Goal: Transaction & Acquisition: Purchase product/service

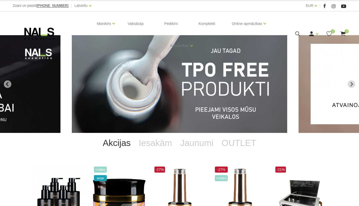
click at [269, 87] on img "1 of 12" at bounding box center [179, 84] width 215 height 98
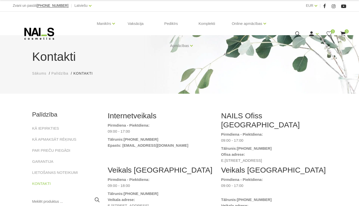
click at [37, 32] on icon at bounding box center [39, 33] width 53 height 13
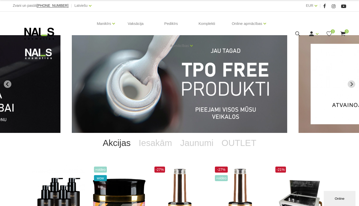
click at [109, 90] on img "1 of 12" at bounding box center [179, 84] width 215 height 98
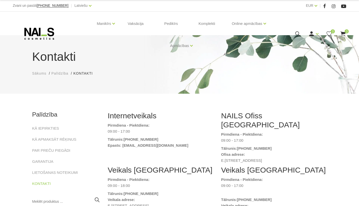
click at [50, 35] on icon at bounding box center [39, 33] width 53 height 13
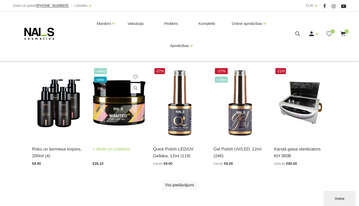
scroll to position [97, 0]
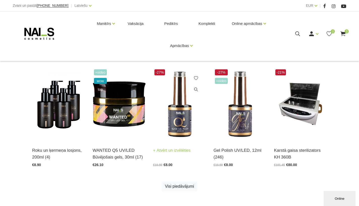
click at [171, 114] on img at bounding box center [179, 104] width 53 height 73
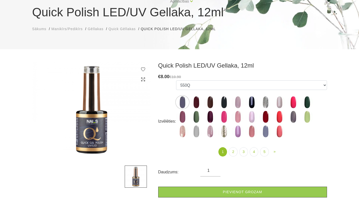
scroll to position [46, 0]
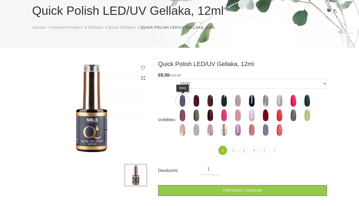
click at [184, 97] on img at bounding box center [182, 101] width 13 height 13
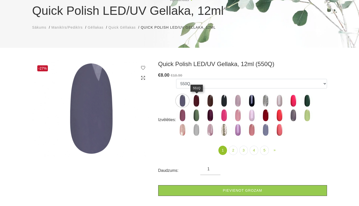
click at [196, 98] on img at bounding box center [196, 101] width 13 height 13
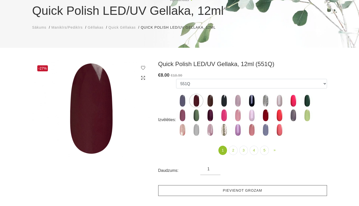
click at [204, 191] on link "Pievienot grozam" at bounding box center [242, 190] width 169 height 11
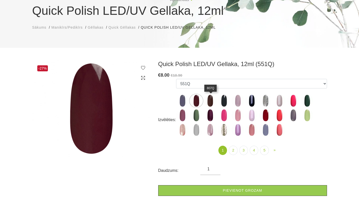
click at [211, 105] on img at bounding box center [210, 101] width 13 height 13
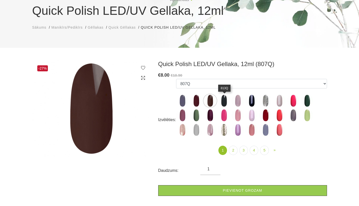
click at [223, 98] on img at bounding box center [223, 101] width 13 height 13
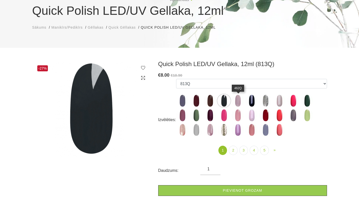
click at [240, 100] on img at bounding box center [237, 101] width 13 height 13
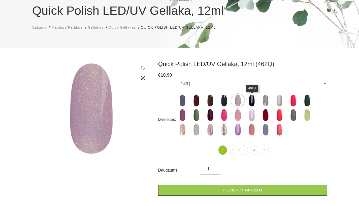
click at [253, 99] on img at bounding box center [251, 100] width 13 height 13
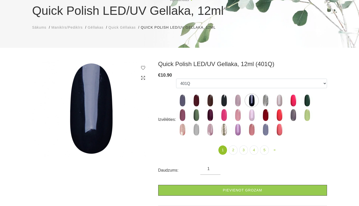
click at [273, 98] on label at bounding box center [279, 100] width 13 height 13
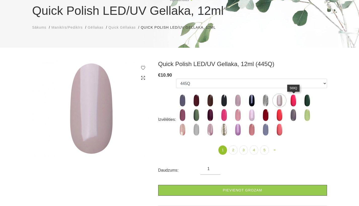
click at [290, 103] on img at bounding box center [293, 100] width 13 height 13
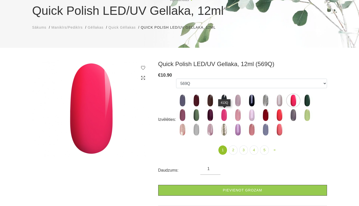
click at [224, 116] on img at bounding box center [223, 115] width 13 height 13
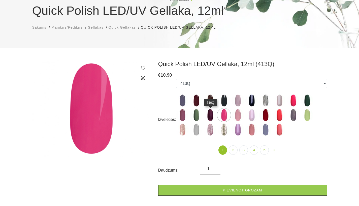
click at [211, 116] on img at bounding box center [210, 115] width 13 height 13
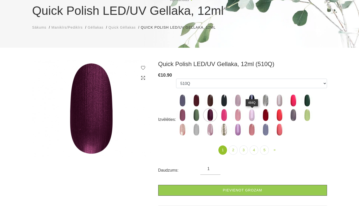
click at [253, 116] on img at bounding box center [251, 115] width 13 height 13
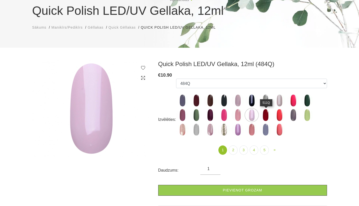
click at [263, 118] on img at bounding box center [265, 115] width 13 height 13
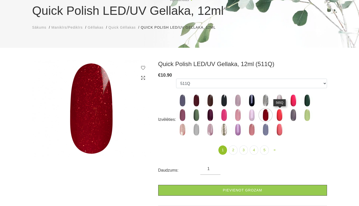
click at [280, 118] on img at bounding box center [279, 115] width 13 height 13
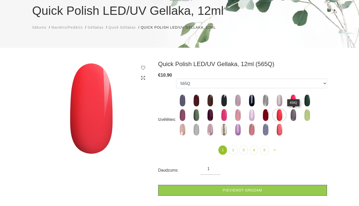
click at [292, 116] on img at bounding box center [293, 115] width 13 height 13
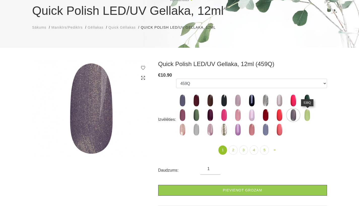
click at [310, 115] on img at bounding box center [306, 115] width 13 height 13
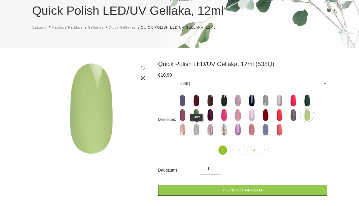
click at [194, 127] on img at bounding box center [196, 130] width 13 height 13
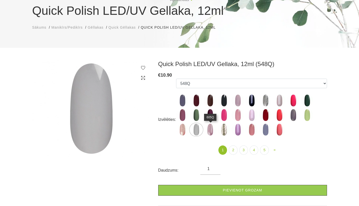
click at [212, 127] on img at bounding box center [210, 130] width 13 height 13
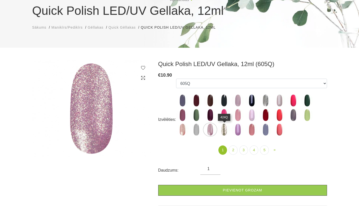
click at [221, 130] on img at bounding box center [223, 130] width 13 height 13
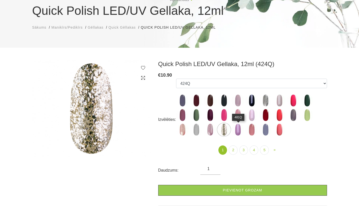
click at [240, 130] on img at bounding box center [237, 130] width 13 height 13
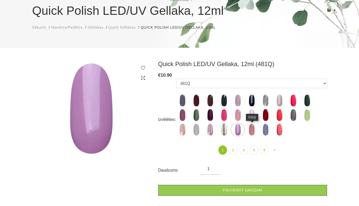
click at [254, 130] on img at bounding box center [251, 130] width 13 height 13
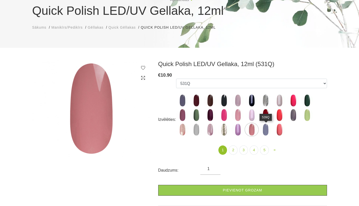
click at [265, 130] on img at bounding box center [265, 130] width 13 height 13
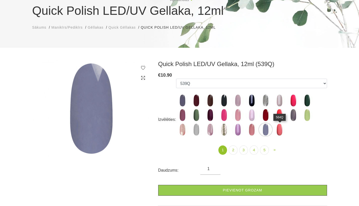
click at [282, 132] on img at bounding box center [279, 130] width 13 height 13
select select "4363"
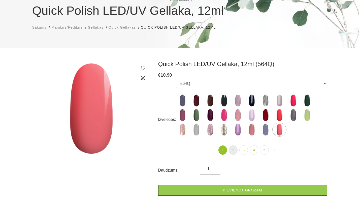
click at [234, 149] on link "2" at bounding box center [232, 150] width 9 height 9
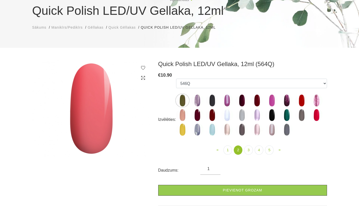
click at [186, 130] on img at bounding box center [182, 130] width 13 height 13
select select "4402"
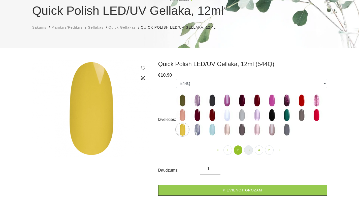
click at [245, 149] on link "3" at bounding box center [248, 150] width 9 height 9
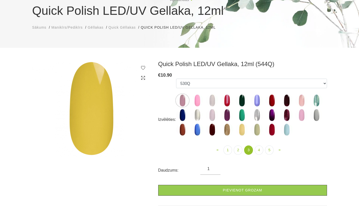
click at [239, 133] on img at bounding box center [241, 130] width 13 height 13
select select "5193"
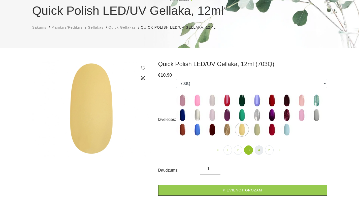
click at [261, 150] on link "4" at bounding box center [258, 150] width 9 height 9
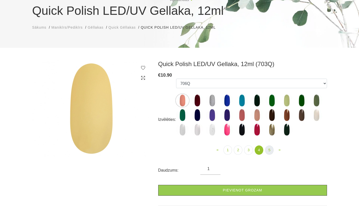
click at [273, 150] on link "5" at bounding box center [269, 150] width 9 height 9
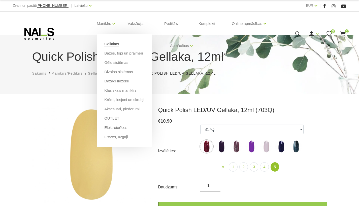
click at [112, 44] on link "Gēllakas" at bounding box center [111, 44] width 15 height 6
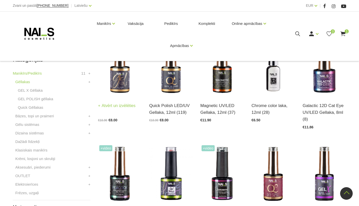
scroll to position [120, 0]
click at [40, 90] on link "GEL X Gēllaka" at bounding box center [30, 91] width 25 height 6
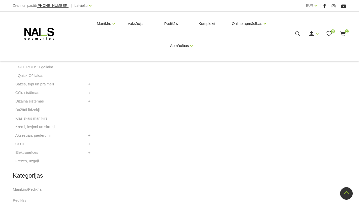
scroll to position [155, 0]
click at [39, 68] on link "GEL POLISH gēllaka" at bounding box center [35, 67] width 35 height 6
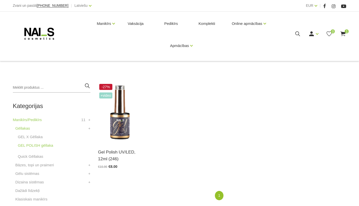
scroll to position [72, 0]
click at [38, 157] on link "Quick Gēllakas" at bounding box center [30, 157] width 25 height 6
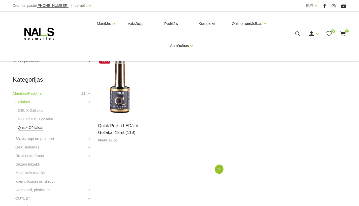
scroll to position [101, 0]
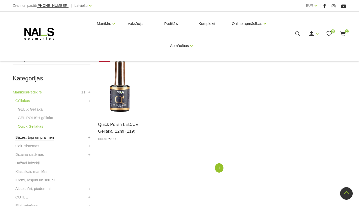
click at [40, 136] on link "Bāzes, topi un praimeri" at bounding box center [34, 138] width 39 height 6
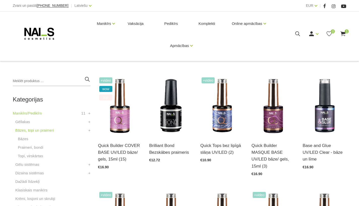
scroll to position [85, 0]
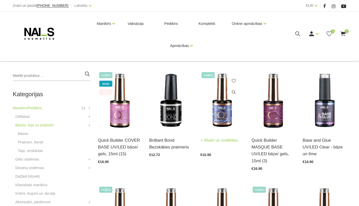
click at [208, 142] on link "Atvērt un izvēlēties" at bounding box center [218, 140] width 37 height 7
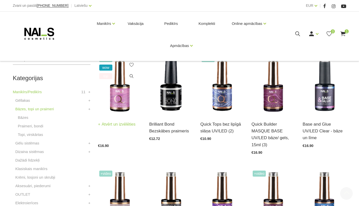
scroll to position [99, 0]
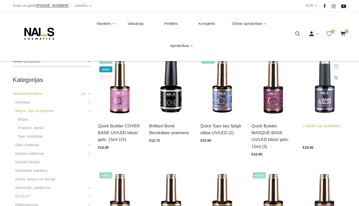
click at [320, 100] on img at bounding box center [324, 87] width 44 height 60
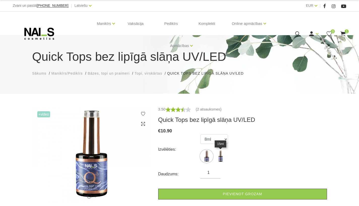
click at [220, 156] on img at bounding box center [220, 156] width 13 height 13
select select "4269"
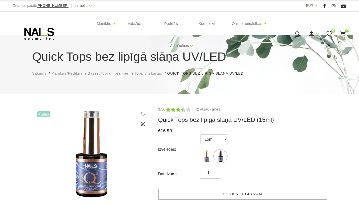
click at [205, 194] on link "Pievienot grozam" at bounding box center [242, 194] width 169 height 11
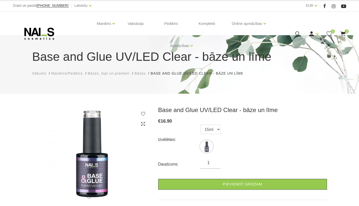
click at [71, 57] on div "Manikīrs Gēllakas Bāzes, topi un praimeri Gēlu sistēmas Dizaina sistēmas Dažādi…" at bounding box center [179, 36] width 359 height 49
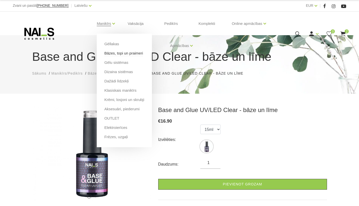
click at [108, 54] on link "Bāzes, topi un praimeri" at bounding box center [123, 54] width 39 height 6
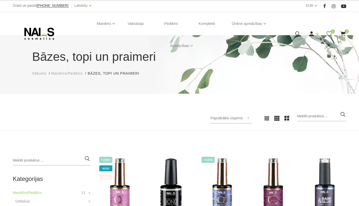
click at [342, 31] on icon at bounding box center [342, 34] width 6 height 6
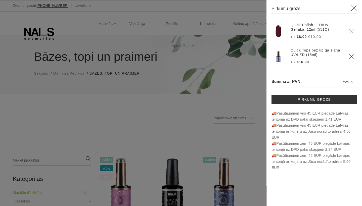
click at [354, 10] on icon at bounding box center [354, 8] width 6 height 6
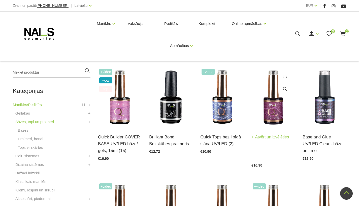
scroll to position [89, 0]
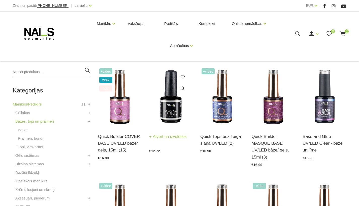
click at [167, 104] on img at bounding box center [171, 97] width 44 height 60
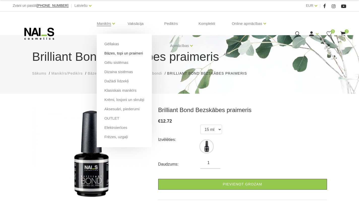
click at [114, 54] on link "Bāzes, topi un praimeri" at bounding box center [123, 54] width 39 height 6
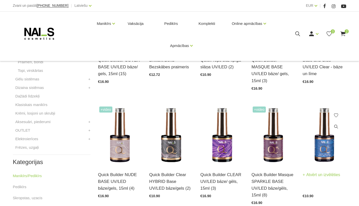
scroll to position [224, 0]
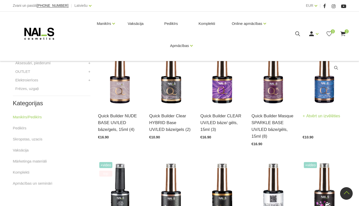
click at [322, 114] on link "Atvērt un izvēlēties" at bounding box center [320, 116] width 37 height 7
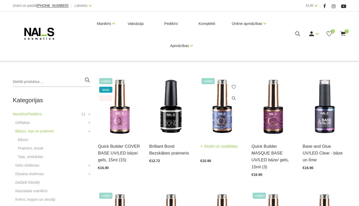
scroll to position [79, 0]
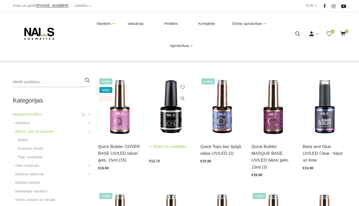
click at [175, 105] on img at bounding box center [171, 107] width 44 height 60
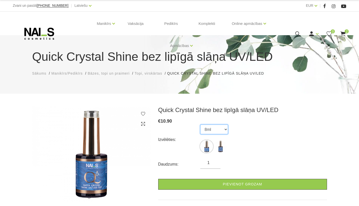
select select "5434"
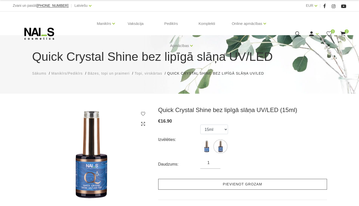
click at [227, 188] on link "Pievienot grozam" at bounding box center [242, 184] width 169 height 11
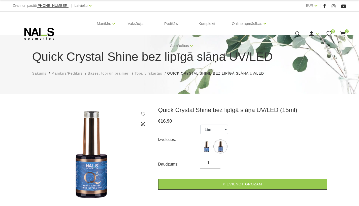
click at [343, 35] on use at bounding box center [342, 33] width 5 height 5
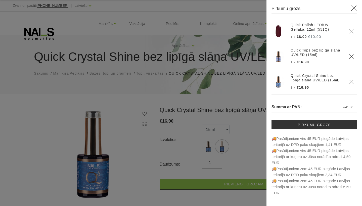
click at [353, 57] on icon "Delete" at bounding box center [351, 56] width 5 height 5
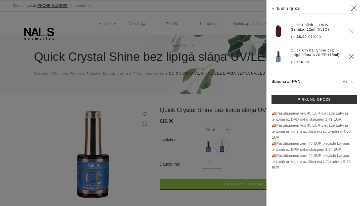
click at [353, 10] on icon at bounding box center [354, 8] width 6 height 6
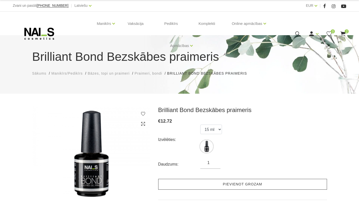
click at [200, 181] on link "Pievienot grozam" at bounding box center [242, 184] width 169 height 11
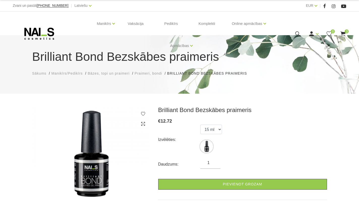
click at [99, 74] on span "Bāzes, topi un praimeri" at bounding box center [109, 73] width 42 height 4
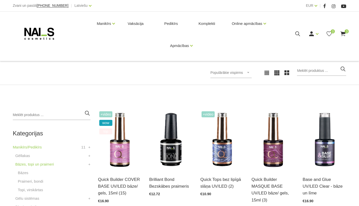
scroll to position [78, 0]
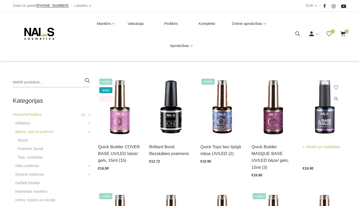
click at [317, 113] on img at bounding box center [324, 108] width 44 height 60
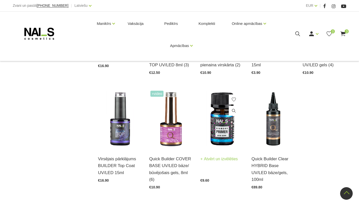
scroll to position [498, 0]
click at [216, 129] on img at bounding box center [222, 119] width 44 height 60
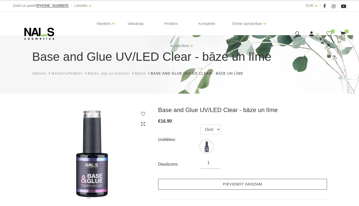
click at [229, 186] on link "Pievienot grozam" at bounding box center [242, 184] width 169 height 11
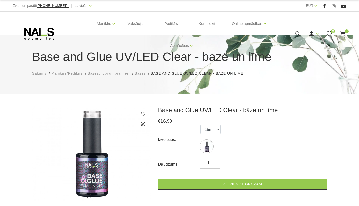
click at [343, 30] on div "Manikīrs Gēllakas Bāzes, topi un praimeri Gēlu sistēmas Dizaina sistēmas Dažādi…" at bounding box center [179, 34] width 333 height 44
click at [343, 34] on use at bounding box center [342, 33] width 5 height 5
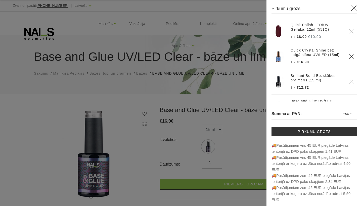
click at [352, 8] on icon at bounding box center [354, 8] width 6 height 6
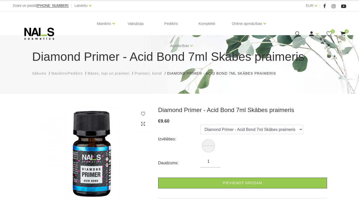
click at [78, 70] on div "Diamond Primer - Acid Bond 7ml Skābes praimeris Sākums Manikīrs/Pedikīrs Bāzes,…" at bounding box center [179, 62] width 302 height 28
click at [78, 73] on span "Manikīrs/Pedikīrs" at bounding box center [66, 73] width 31 height 4
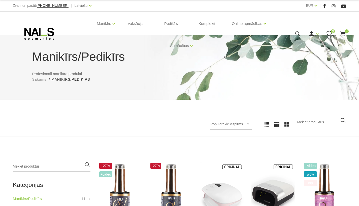
click at [343, 31] on icon at bounding box center [342, 34] width 6 height 6
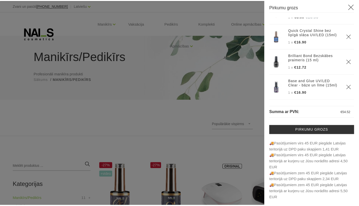
scroll to position [2, 0]
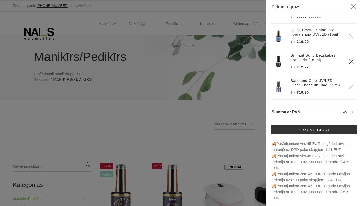
click at [354, 5] on div "Pirkumu grozs Quick Polish LED/UV Gellaka, 12ml (551Q) 1 x €8.00 €10.90" at bounding box center [315, 103] width 96 height 206
click at [351, 6] on icon at bounding box center [354, 6] width 6 height 6
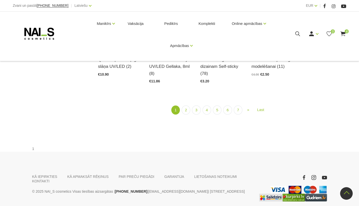
scroll to position [604, 0]
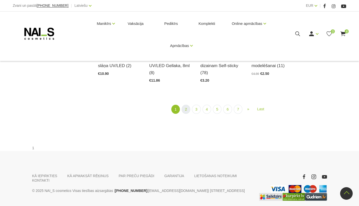
click at [185, 106] on link "2" at bounding box center [185, 109] width 9 height 9
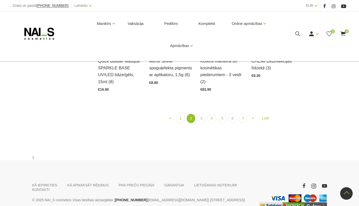
scroll to position [413, 0]
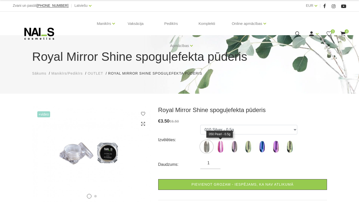
click at [223, 148] on img at bounding box center [220, 147] width 13 height 13
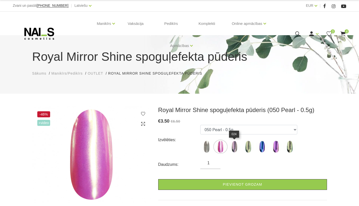
click at [234, 147] on img at bounding box center [234, 147] width 13 height 13
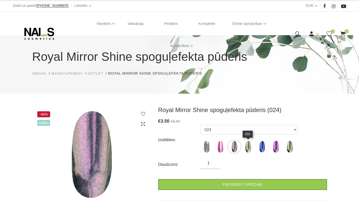
click at [247, 148] on img at bounding box center [248, 147] width 13 height 13
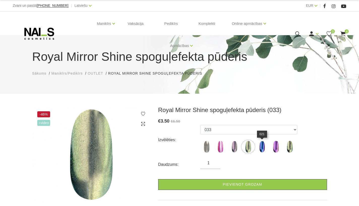
click at [267, 149] on img at bounding box center [261, 147] width 13 height 13
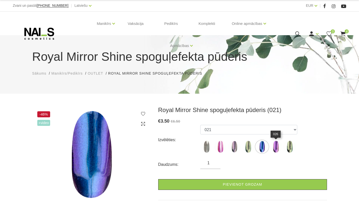
click at [279, 150] on img at bounding box center [275, 147] width 13 height 13
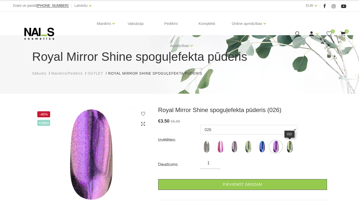
click at [290, 150] on img at bounding box center [289, 147] width 13 height 13
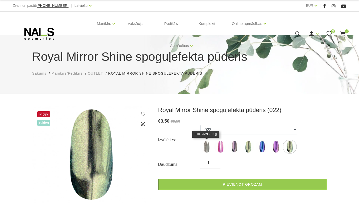
click at [202, 147] on img at bounding box center [206, 147] width 13 height 13
select select "1084"
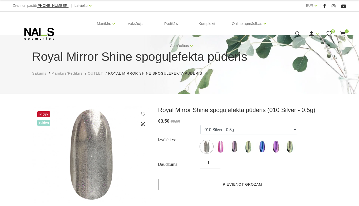
click at [203, 189] on link "Pievienot grozam" at bounding box center [242, 184] width 169 height 11
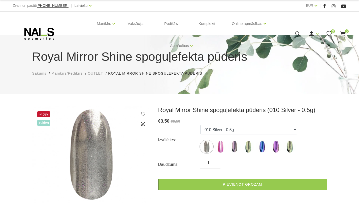
click at [342, 37] on div "Manikīrs Gēllakas Bāzes, topi un praimeri Gēlu sistēmas Dizaina sistēmas Dažādi…" at bounding box center [179, 34] width 333 height 44
click at [342, 34] on use at bounding box center [342, 33] width 5 height 5
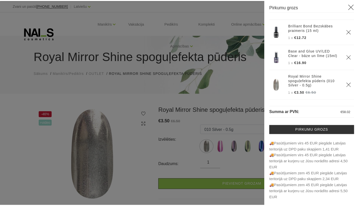
scroll to position [2, 0]
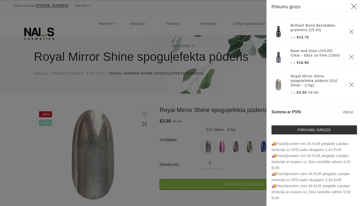
click at [351, 7] on icon at bounding box center [354, 6] width 6 height 6
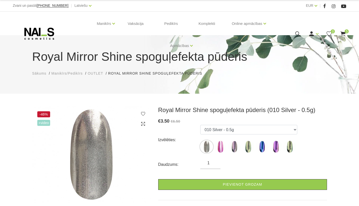
click at [74, 73] on span "Manikīrs/Pedikīrs" at bounding box center [66, 73] width 31 height 4
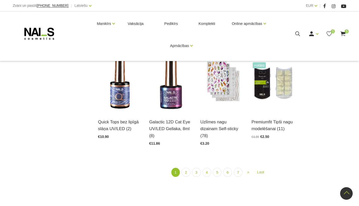
scroll to position [555, 0]
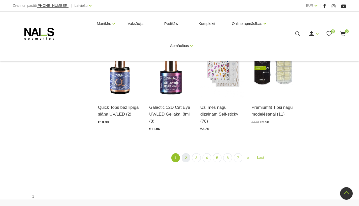
click at [186, 157] on link "2" at bounding box center [185, 158] width 9 height 9
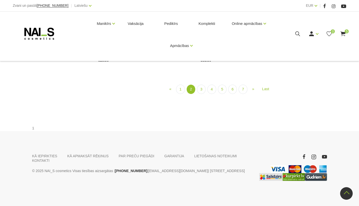
scroll to position [449, 0]
click at [200, 94] on link "3" at bounding box center [201, 89] width 9 height 9
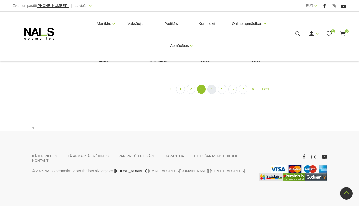
click at [212, 94] on link "4" at bounding box center [211, 89] width 9 height 9
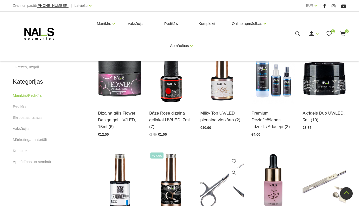
scroll to position [226, 0]
click at [172, 95] on img at bounding box center [171, 74] width 44 height 60
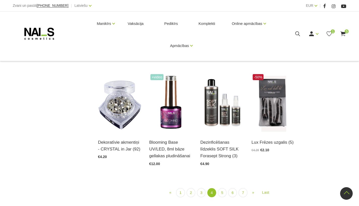
scroll to position [515, 0]
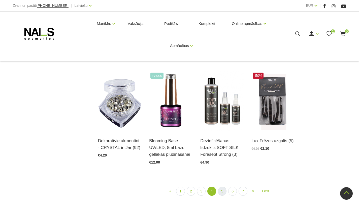
click at [221, 192] on link "5" at bounding box center [222, 191] width 9 height 9
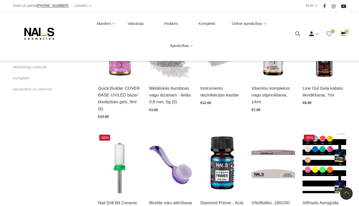
scroll to position [299, 0]
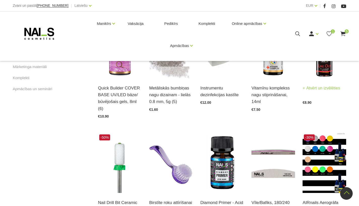
click at [318, 79] on img at bounding box center [324, 49] width 44 height 60
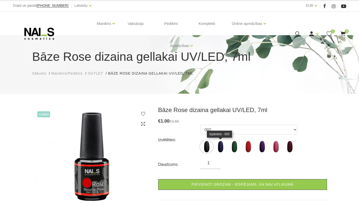
click at [217, 148] on img at bounding box center [220, 147] width 13 height 13
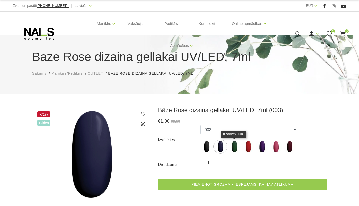
click at [237, 148] on img at bounding box center [234, 147] width 13 height 13
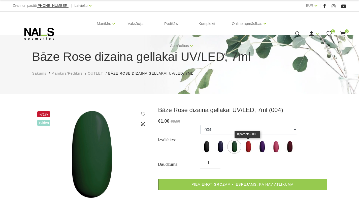
click at [246, 147] on img at bounding box center [248, 147] width 13 height 13
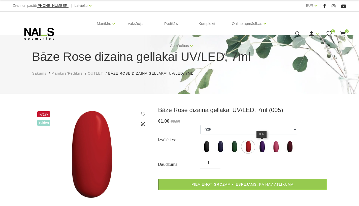
click at [261, 148] on img at bounding box center [261, 147] width 13 height 13
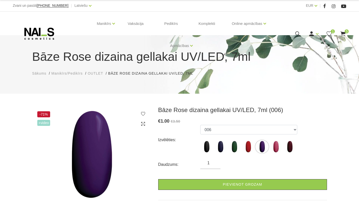
click at [270, 150] on label at bounding box center [275, 147] width 13 height 13
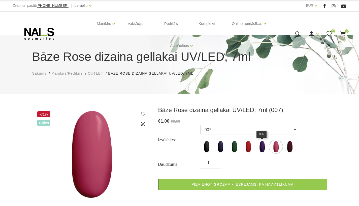
click at [261, 147] on img at bounding box center [261, 147] width 13 height 13
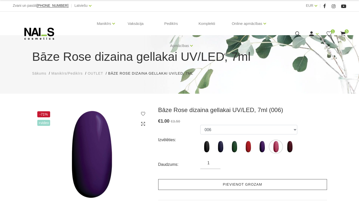
click at [242, 186] on link "Pievienot grozam" at bounding box center [242, 184] width 169 height 11
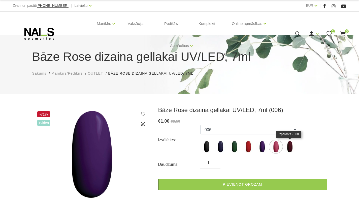
click at [289, 147] on img at bounding box center [289, 147] width 13 height 13
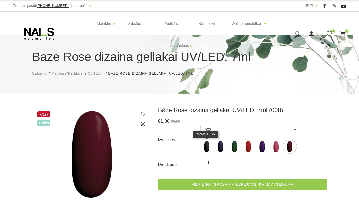
click at [206, 147] on img at bounding box center [206, 147] width 13 height 13
select select "3818"
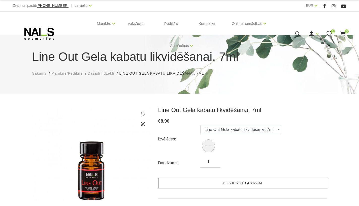
click at [246, 185] on link "Pievienot grozam" at bounding box center [242, 183] width 169 height 11
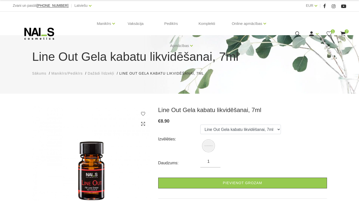
click at [107, 73] on span "Dažādi līdzekļi" at bounding box center [101, 73] width 26 height 4
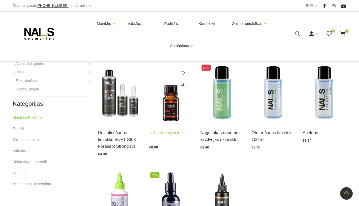
scroll to position [202, 0]
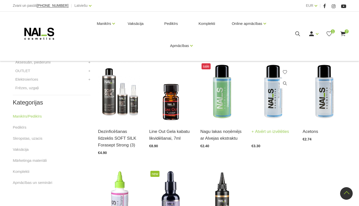
click at [267, 107] on img at bounding box center [273, 92] width 44 height 60
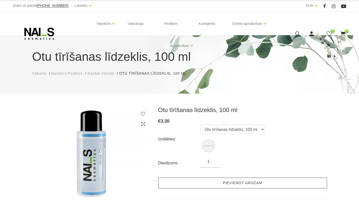
click at [216, 182] on link "Pievienot grozam" at bounding box center [242, 183] width 169 height 11
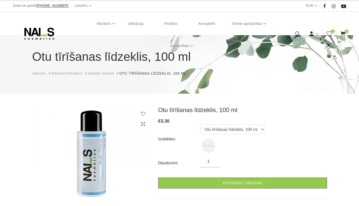
click at [112, 73] on span "Dažādi līdzekļi" at bounding box center [101, 73] width 26 height 4
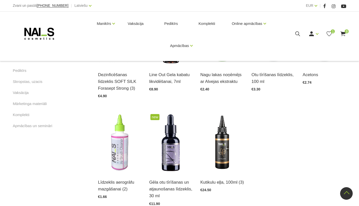
scroll to position [260, 0]
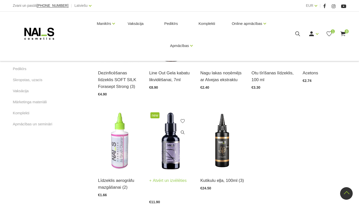
click at [174, 149] on img at bounding box center [171, 141] width 44 height 60
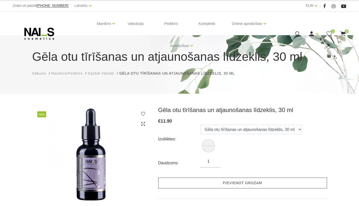
click at [183, 186] on link "Pievienot grozam" at bounding box center [242, 183] width 169 height 11
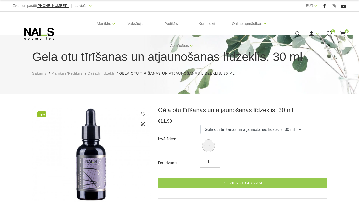
click at [70, 73] on span "Manikīrs/Pedikīrs" at bounding box center [66, 73] width 31 height 4
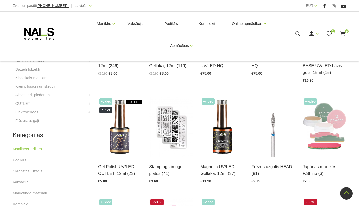
scroll to position [169, 0]
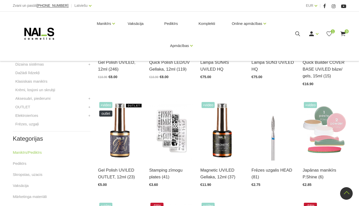
click at [67, 107] on li "OUTLET Lietošanai mājās +" at bounding box center [52, 108] width 78 height 9
click at [24, 105] on link "OUTLET" at bounding box center [22, 107] width 15 height 6
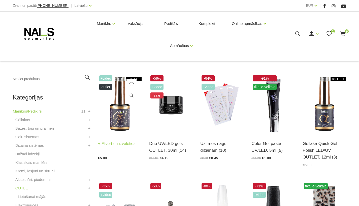
scroll to position [83, 0]
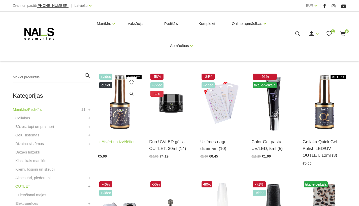
click at [122, 119] on img at bounding box center [120, 102] width 44 height 60
click at [49, 185] on li "OUTLET Lietošanai mājās +" at bounding box center [52, 192] width 78 height 17
click at [24, 189] on link "OUTLET" at bounding box center [22, 187] width 15 height 6
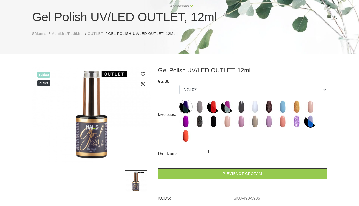
scroll to position [40, 0]
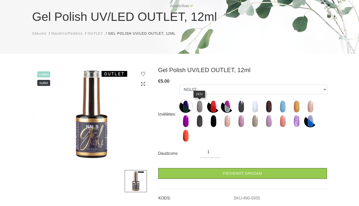
click at [198, 107] on img at bounding box center [199, 106] width 13 height 13
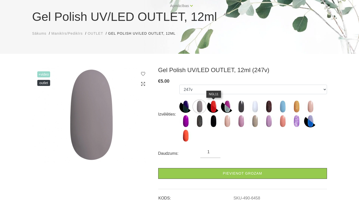
click at [215, 105] on img at bounding box center [213, 106] width 13 height 13
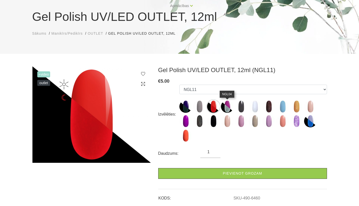
click at [230, 106] on img at bounding box center [227, 106] width 13 height 13
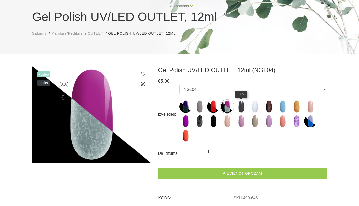
click at [243, 107] on img at bounding box center [241, 106] width 13 height 13
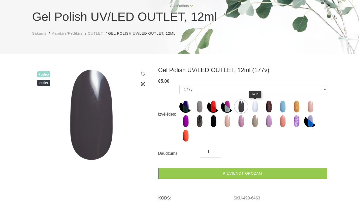
click at [252, 108] on img at bounding box center [254, 106] width 13 height 13
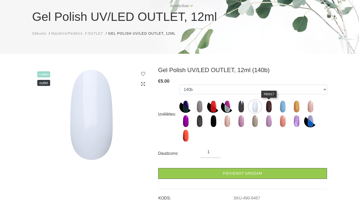
click at [272, 109] on img at bounding box center [268, 106] width 13 height 13
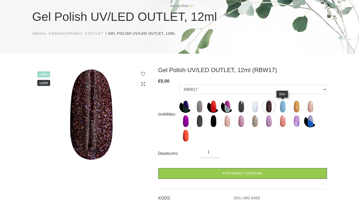
click at [281, 108] on img at bounding box center [282, 106] width 13 height 13
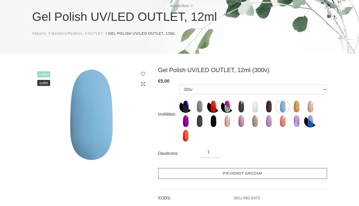
click at [231, 174] on link "Pievienot grozam" at bounding box center [242, 173] width 169 height 11
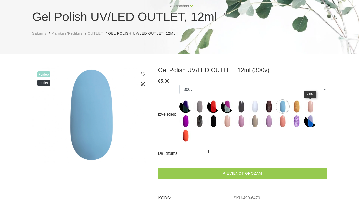
click at [310, 106] on img at bounding box center [310, 106] width 13 height 13
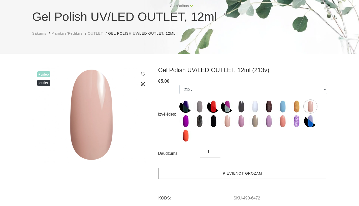
click at [192, 176] on link "Pievienot grozam" at bounding box center [242, 173] width 169 height 11
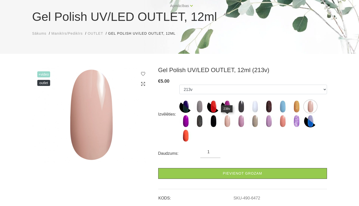
click at [230, 117] on img at bounding box center [227, 121] width 13 height 13
click at [314, 104] on img at bounding box center [310, 106] width 13 height 13
click at [225, 121] on img at bounding box center [227, 121] width 13 height 13
click at [308, 107] on img at bounding box center [310, 106] width 13 height 13
click at [241, 124] on img at bounding box center [241, 121] width 13 height 13
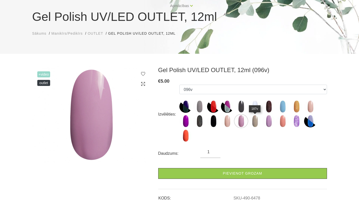
click at [257, 123] on img at bounding box center [254, 121] width 13 height 13
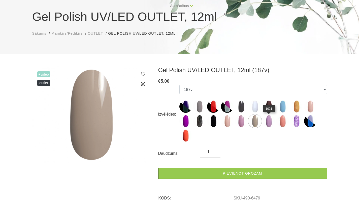
click at [268, 123] on img at bounding box center [268, 121] width 13 height 13
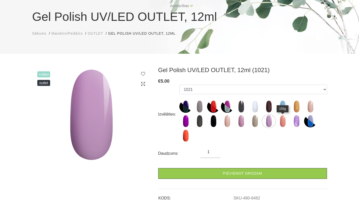
click at [286, 122] on img at bounding box center [282, 121] width 13 height 13
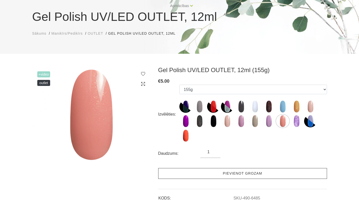
click at [240, 174] on link "Pievienot grozam" at bounding box center [242, 173] width 169 height 11
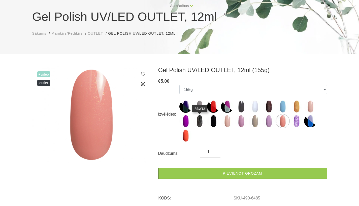
click at [197, 125] on img at bounding box center [199, 121] width 13 height 13
select select "6474"
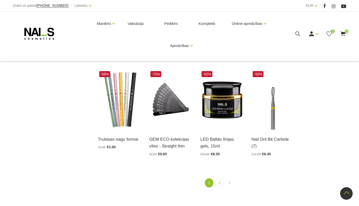
scroll to position [520, 0]
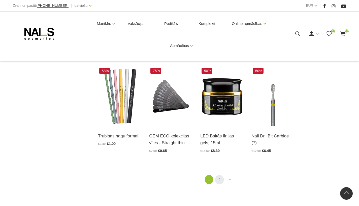
click at [220, 180] on link "2" at bounding box center [219, 179] width 9 height 9
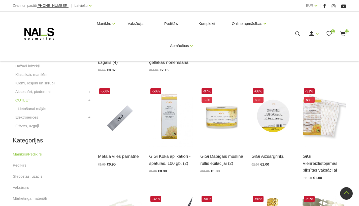
scroll to position [171, 0]
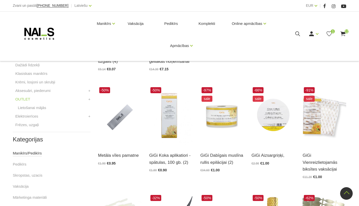
click at [34, 152] on link "Manikīrs/Pedikīrs" at bounding box center [27, 153] width 29 height 6
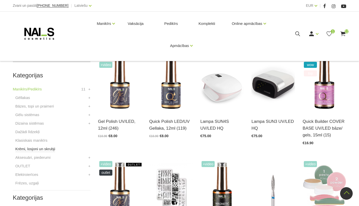
scroll to position [111, 0]
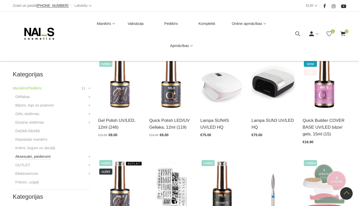
click at [50, 157] on link "Aksesuāri, piederumi" at bounding box center [32, 157] width 35 height 6
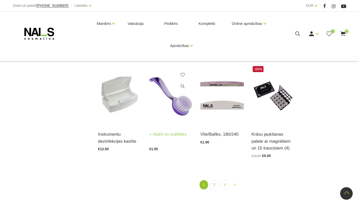
scroll to position [532, 0]
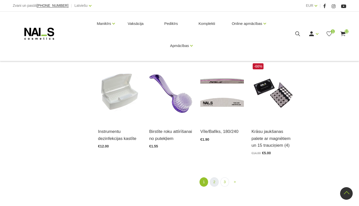
click at [215, 181] on link "2" at bounding box center [214, 182] width 9 height 9
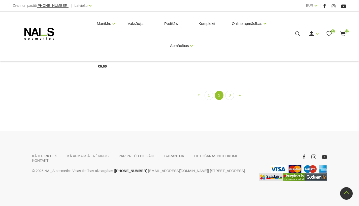
scroll to position [465, 0]
click at [128, 35] on img at bounding box center [120, 6] width 44 height 60
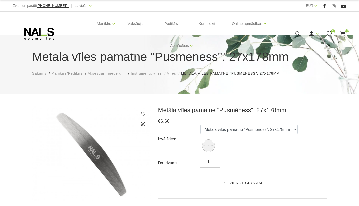
click at [179, 184] on link "Pievienot grozam" at bounding box center [242, 183] width 169 height 11
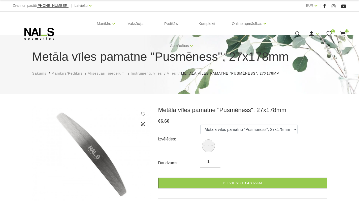
click at [343, 32] on use at bounding box center [342, 33] width 5 height 5
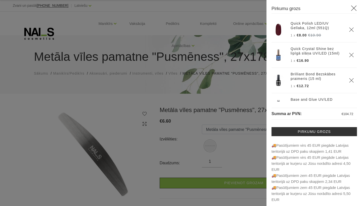
scroll to position [2, 0]
click at [349, 29] on icon "Delete" at bounding box center [351, 29] width 5 height 5
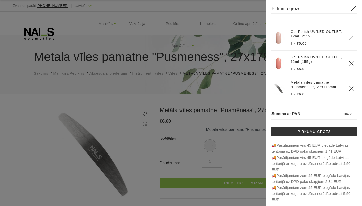
scroll to position [244, 0]
click at [349, 65] on icon "Delete" at bounding box center [351, 63] width 5 height 5
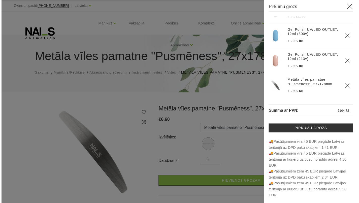
scroll to position [2, 0]
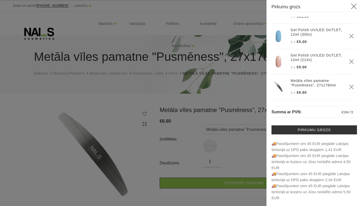
click at [253, 86] on div at bounding box center [181, 103] width 362 height 206
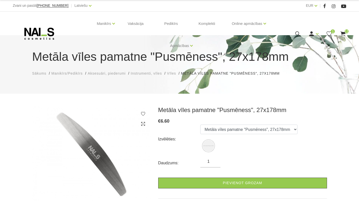
click at [329, 33] on icon at bounding box center [329, 34] width 6 height 6
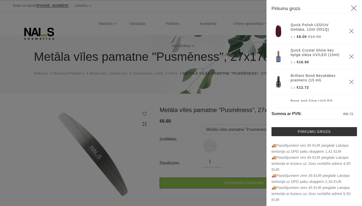
click at [346, 9] on h3 "Pirkumu grozs" at bounding box center [315, 9] width 86 height 9
click at [351, 6] on icon at bounding box center [354, 8] width 6 height 6
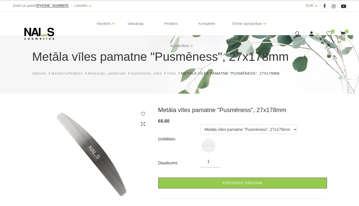
click at [328, 33] on icon at bounding box center [329, 34] width 6 height 6
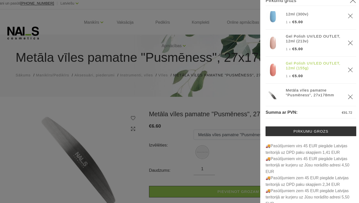
scroll to position [6, 0]
click at [346, 71] on icon "Delete" at bounding box center [348, 68] width 5 height 5
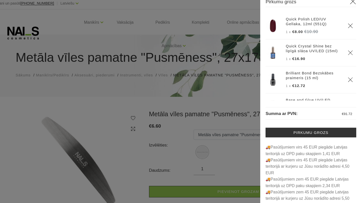
scroll to position [4, 0]
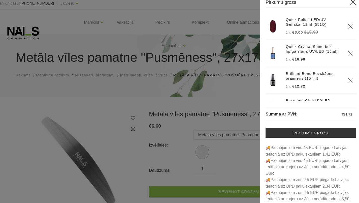
click at [346, 25] on icon "Delete" at bounding box center [348, 27] width 5 height 5
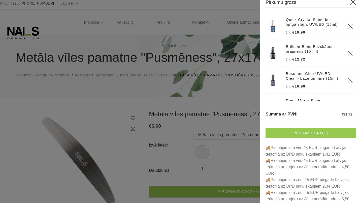
click at [287, 124] on link "Pirkumu grozs" at bounding box center [311, 128] width 86 height 9
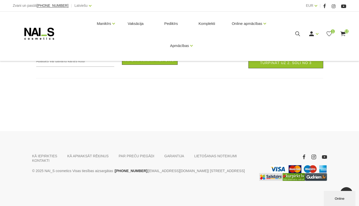
scroll to position [761, 0]
click at [332, 31] on span "1" at bounding box center [332, 31] width 4 height 4
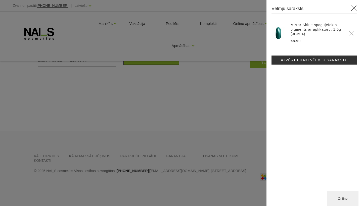
click at [355, 7] on icon at bounding box center [354, 8] width 6 height 6
